Goal: Check status: Check status

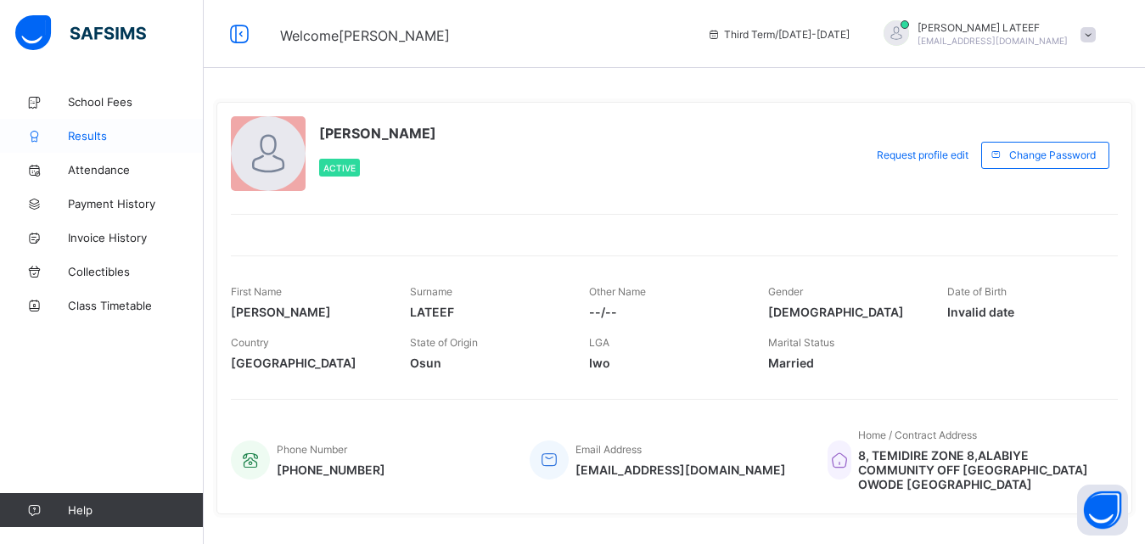
click at [107, 143] on link "Results" at bounding box center [102, 136] width 204 height 34
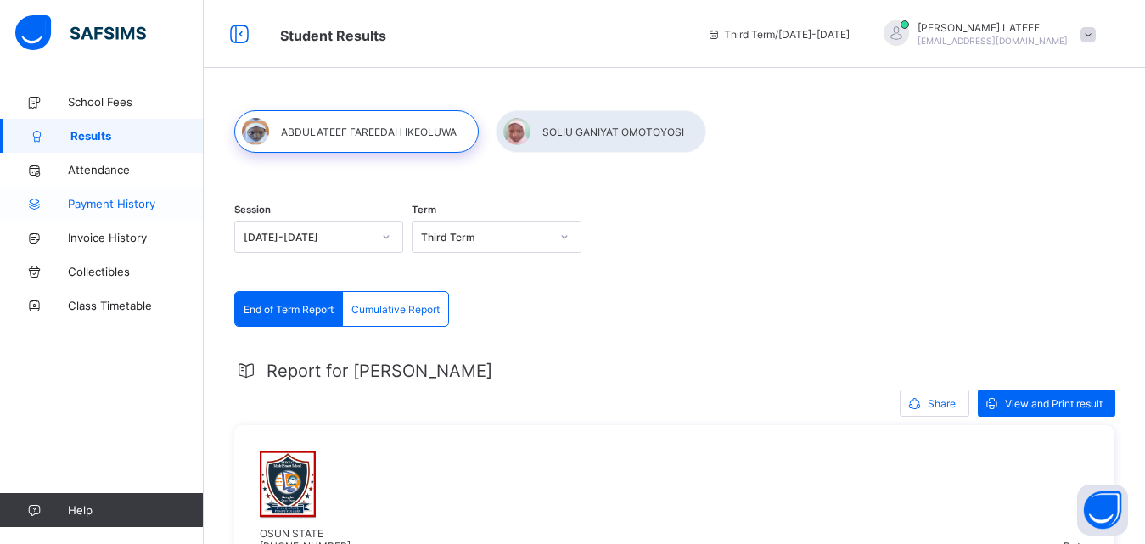
click at [120, 202] on span "Payment History" at bounding box center [136, 204] width 136 height 14
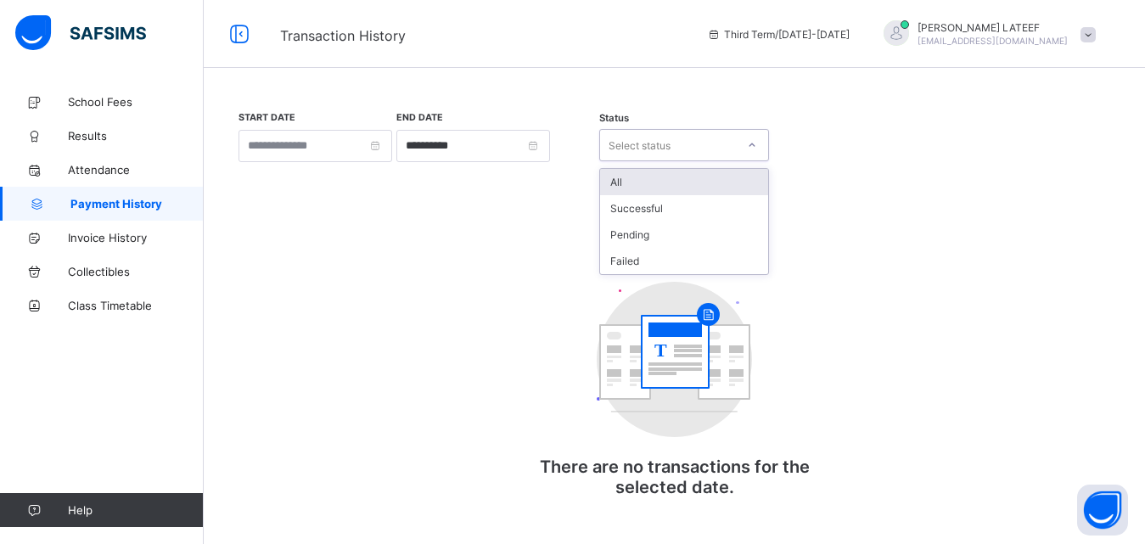
click at [750, 148] on icon at bounding box center [752, 145] width 10 height 17
click at [701, 180] on div "All" at bounding box center [684, 182] width 168 height 26
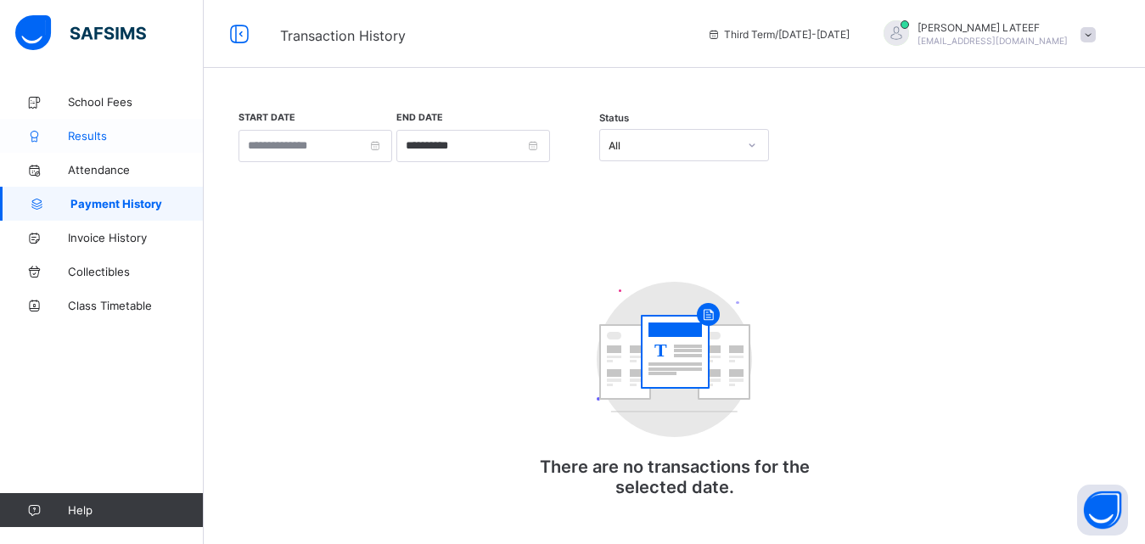
click at [96, 133] on span "Results" at bounding box center [136, 136] width 136 height 14
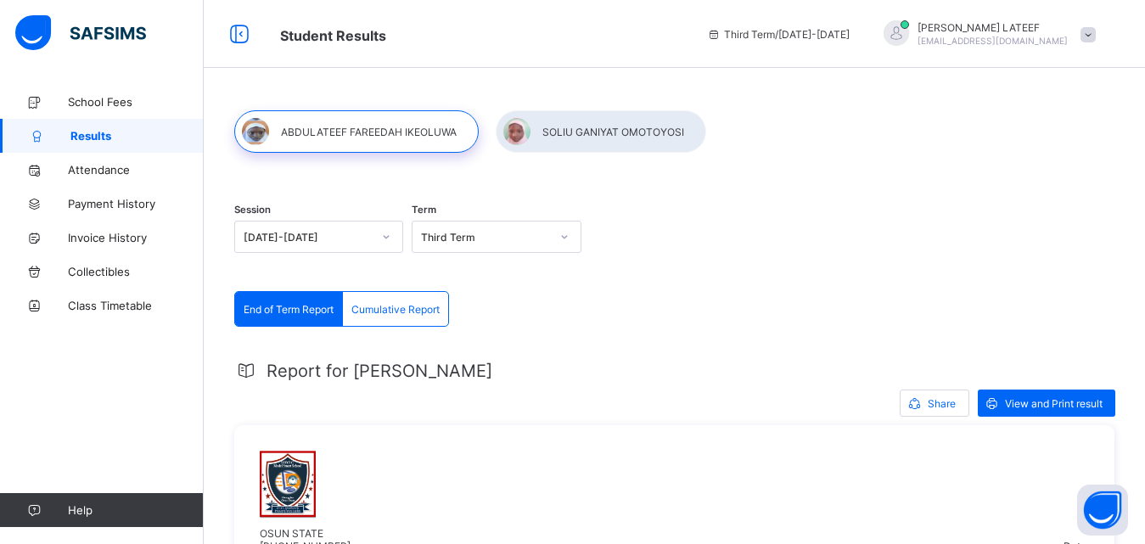
click at [1031, 28] on span "IDRIS LATEEF" at bounding box center [993, 27] width 150 height 13
click at [1040, 98] on span "Notifications" at bounding box center [1041, 102] width 112 height 20
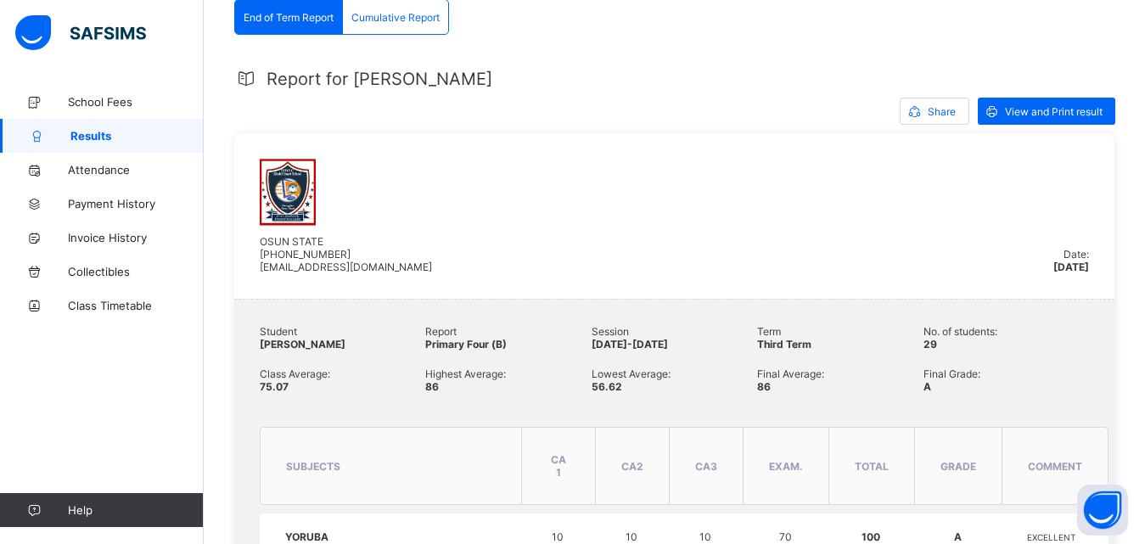
scroll to position [283, 0]
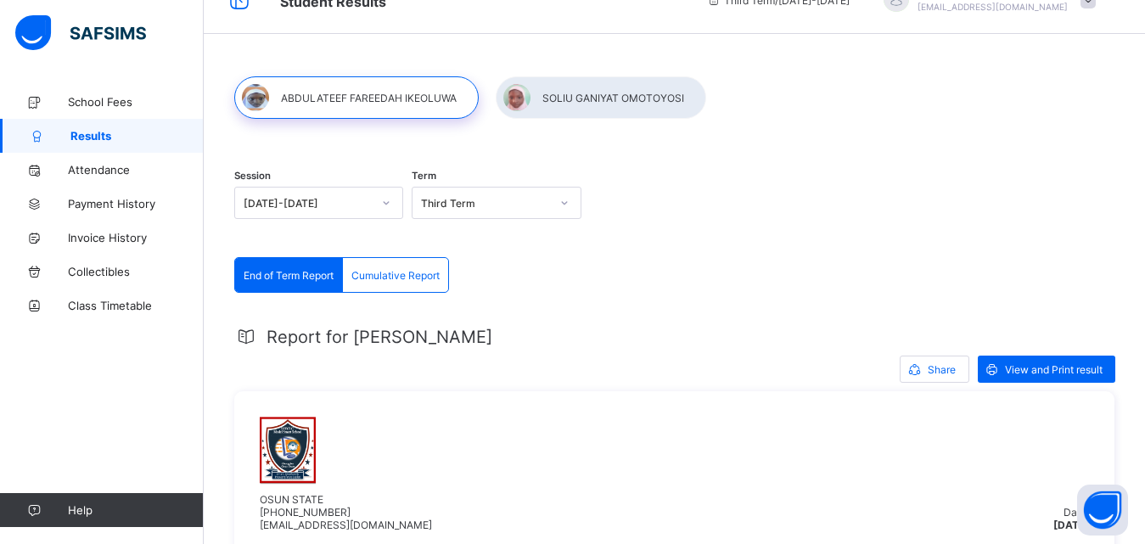
scroll to position [23, 0]
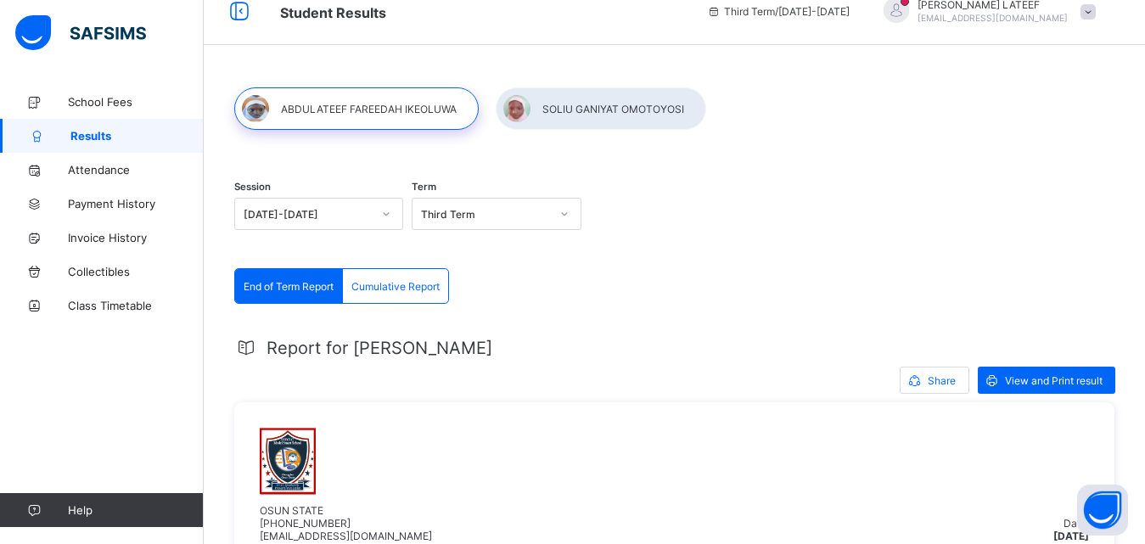
click at [704, 245] on div "Session [DATE]-[DATE] Term Third Term" at bounding box center [674, 216] width 880 height 104
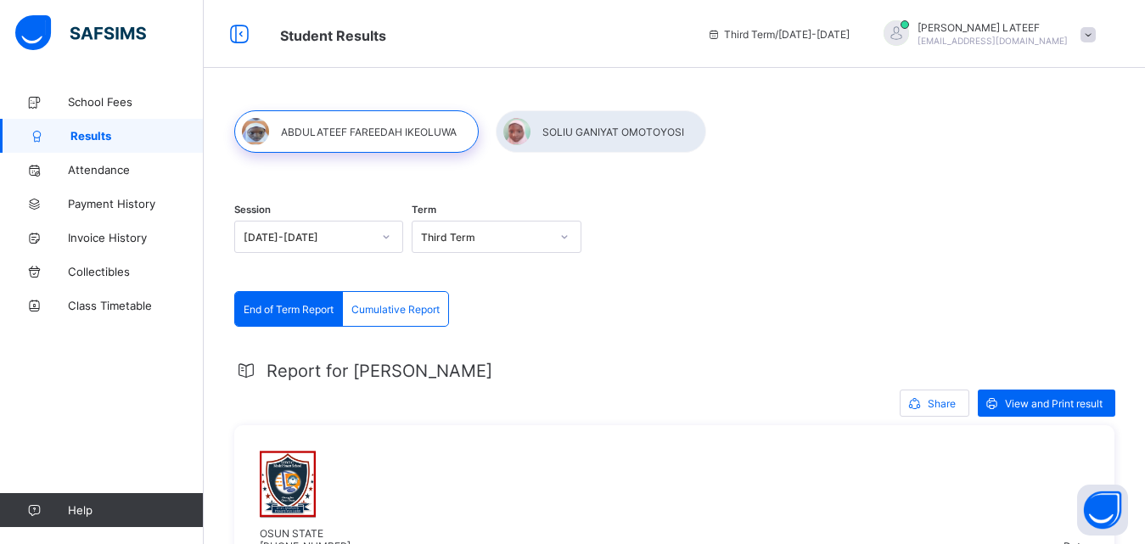
click at [750, 279] on div "Session [DATE]-[DATE] Term Third Term" at bounding box center [674, 239] width 880 height 104
